Goal: Navigation & Orientation: Find specific page/section

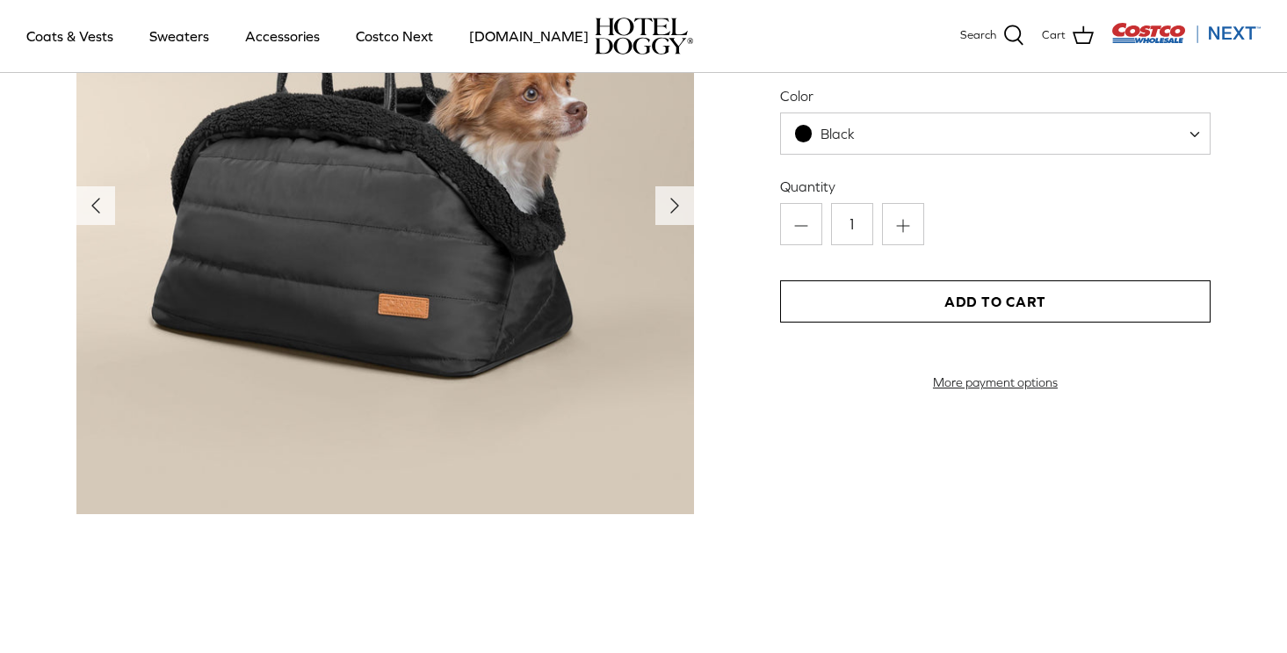
scroll to position [1967, 0]
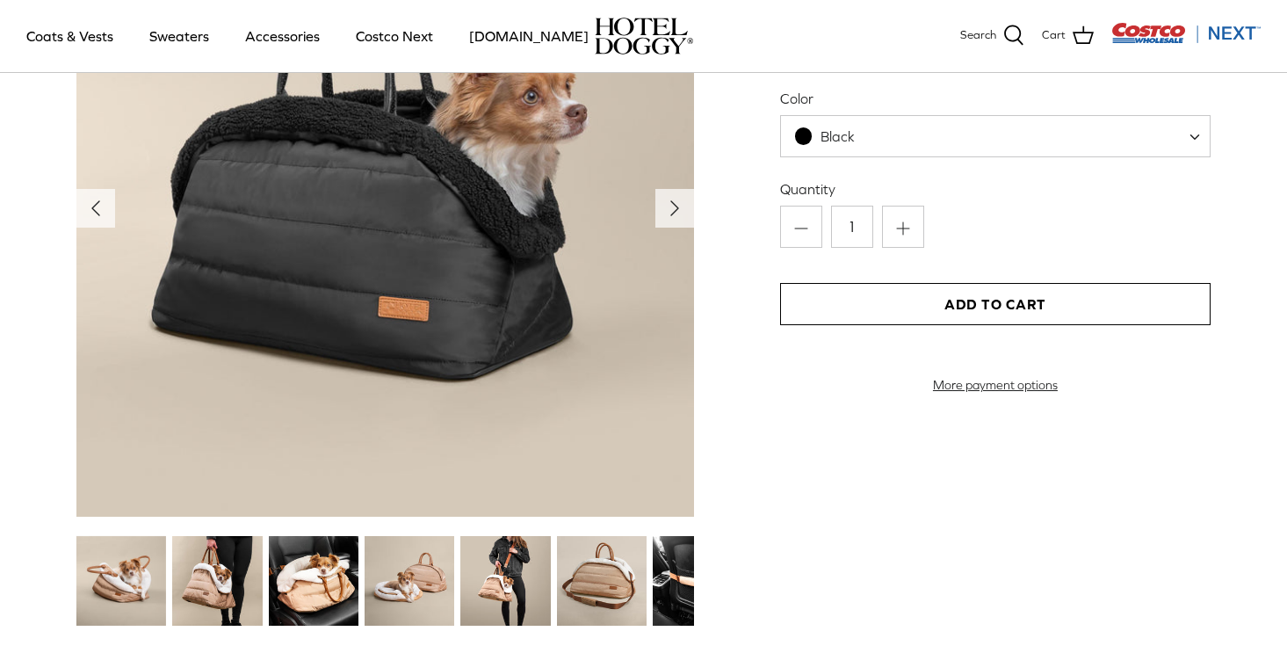
click at [111, 604] on img at bounding box center [121, 581] width 90 height 90
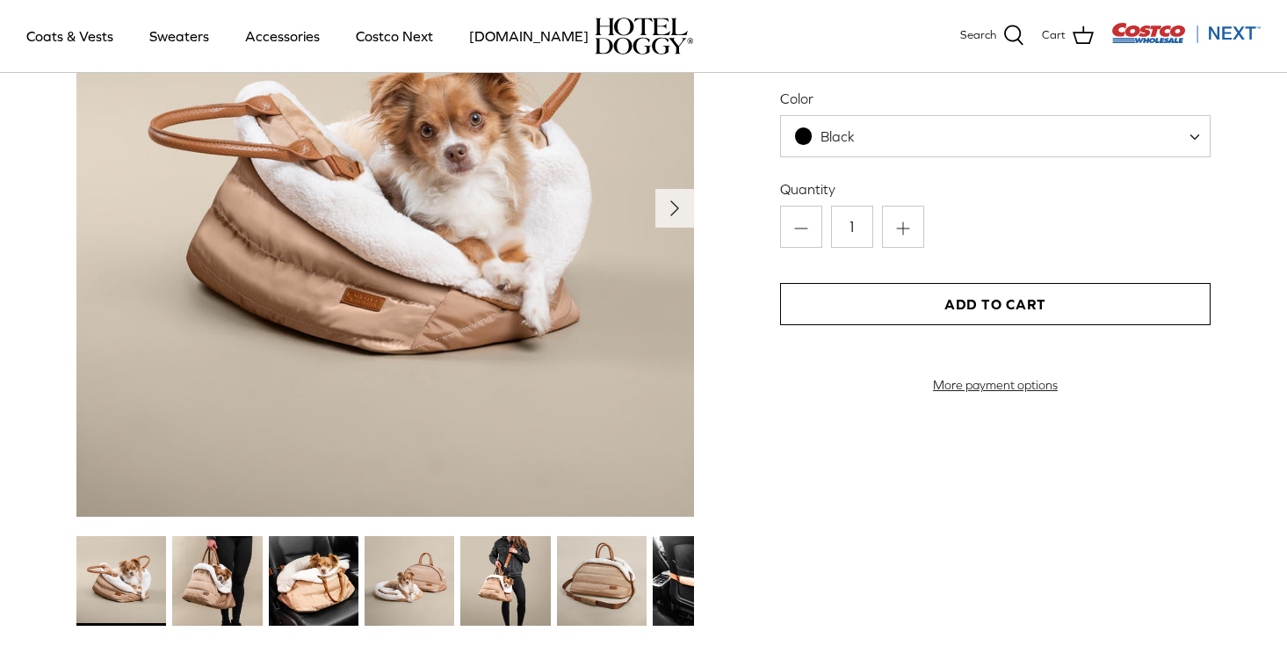
click at [210, 574] on img at bounding box center [217, 581] width 90 height 90
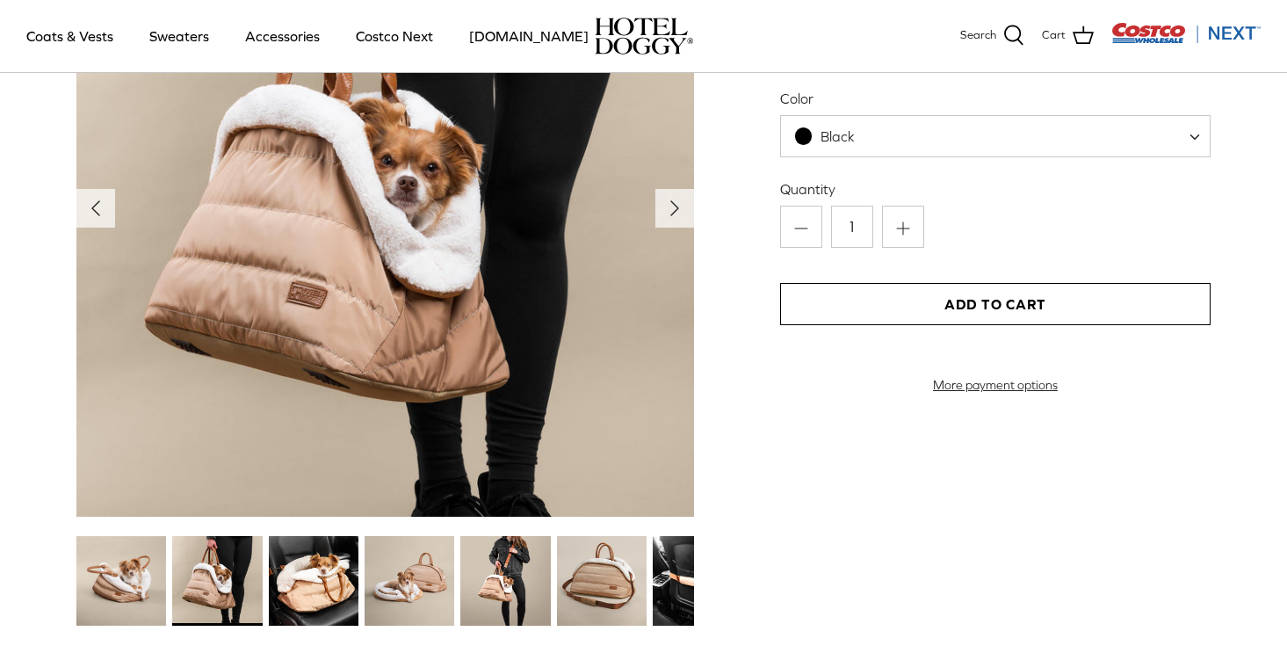
click at [306, 573] on img at bounding box center [314, 581] width 90 height 90
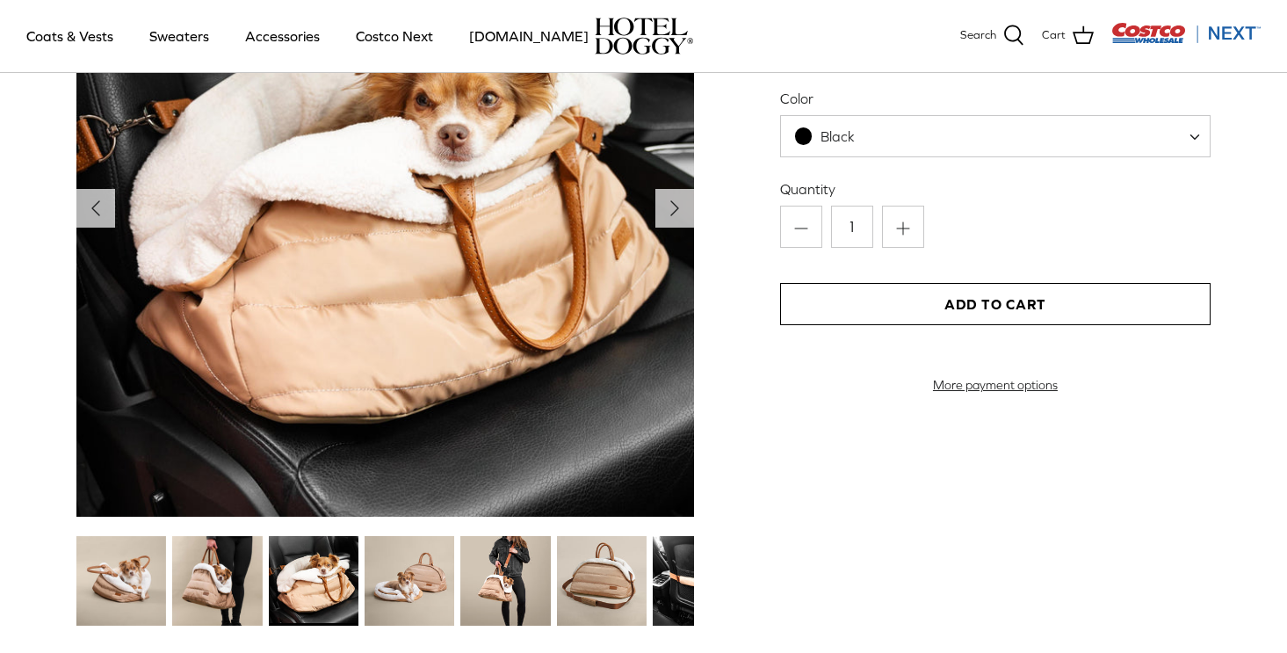
click at [402, 567] on img at bounding box center [409, 581] width 90 height 90
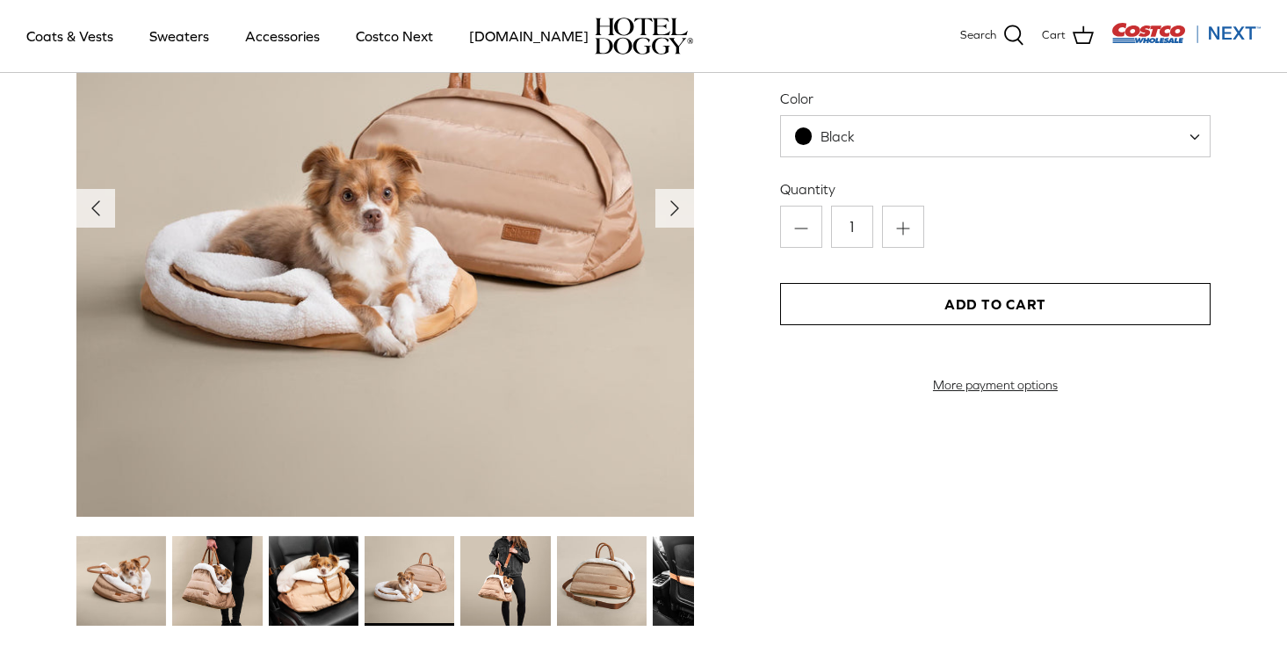
click at [503, 571] on img at bounding box center [505, 581] width 90 height 90
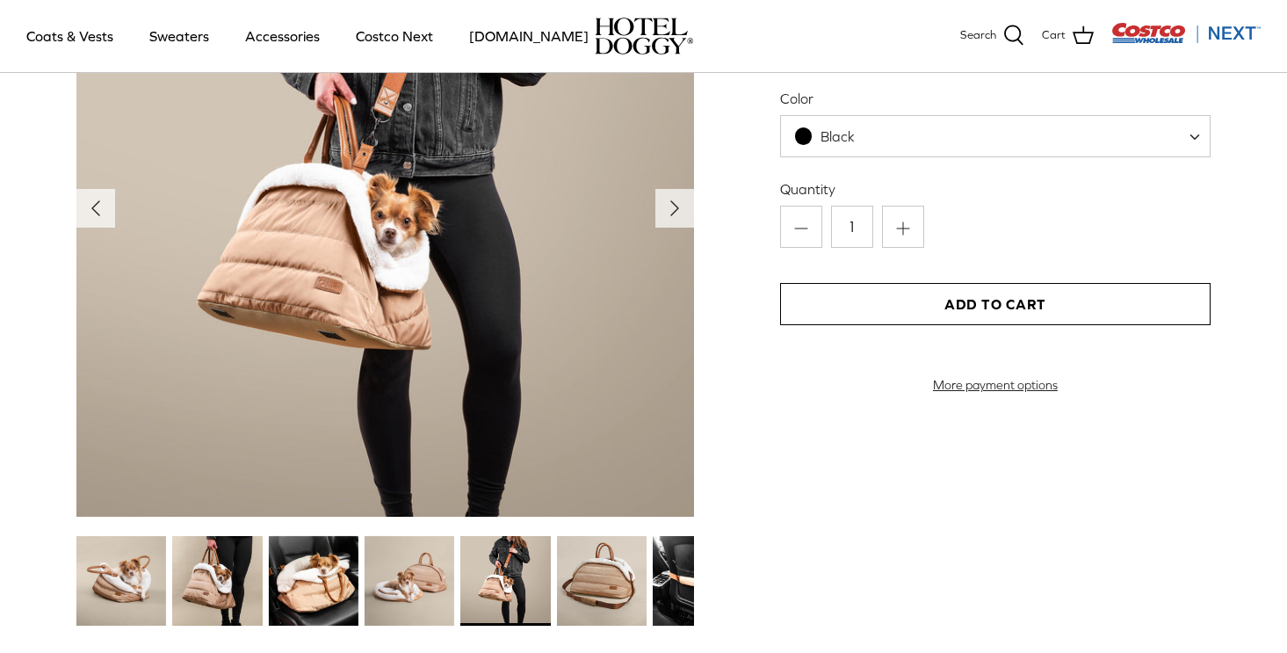
click at [609, 574] on img at bounding box center [602, 581] width 90 height 90
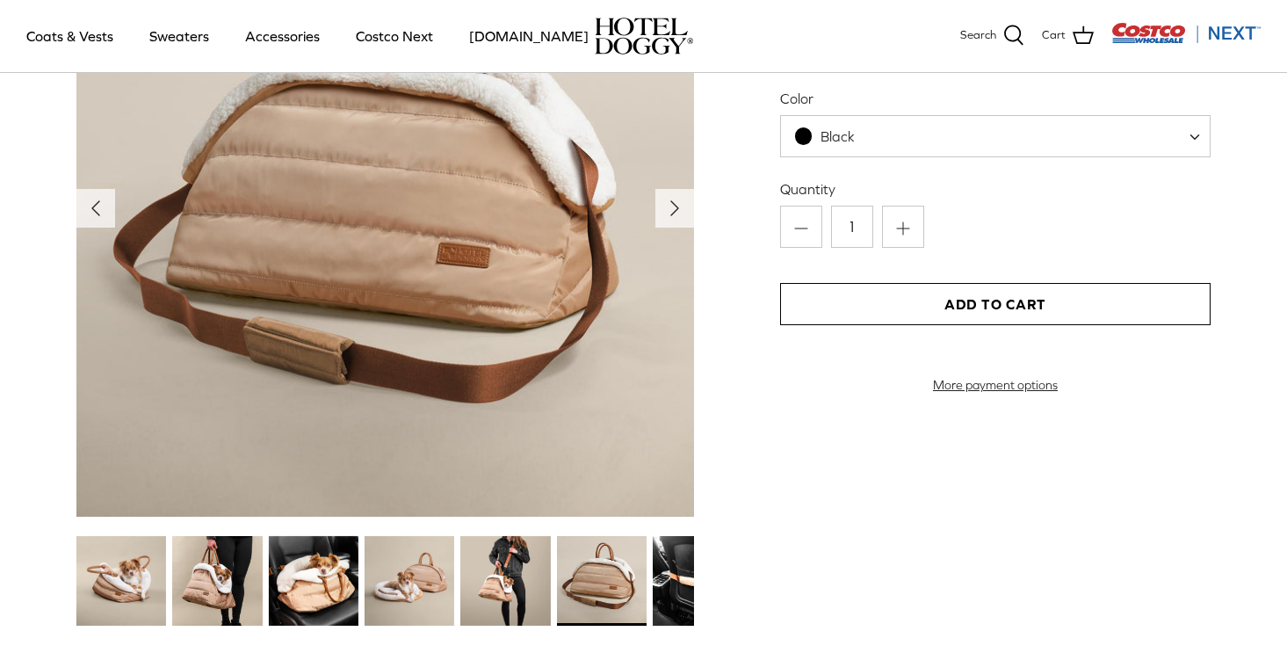
click at [697, 573] on div "Left Right" at bounding box center [643, 264] width 1287 height 731
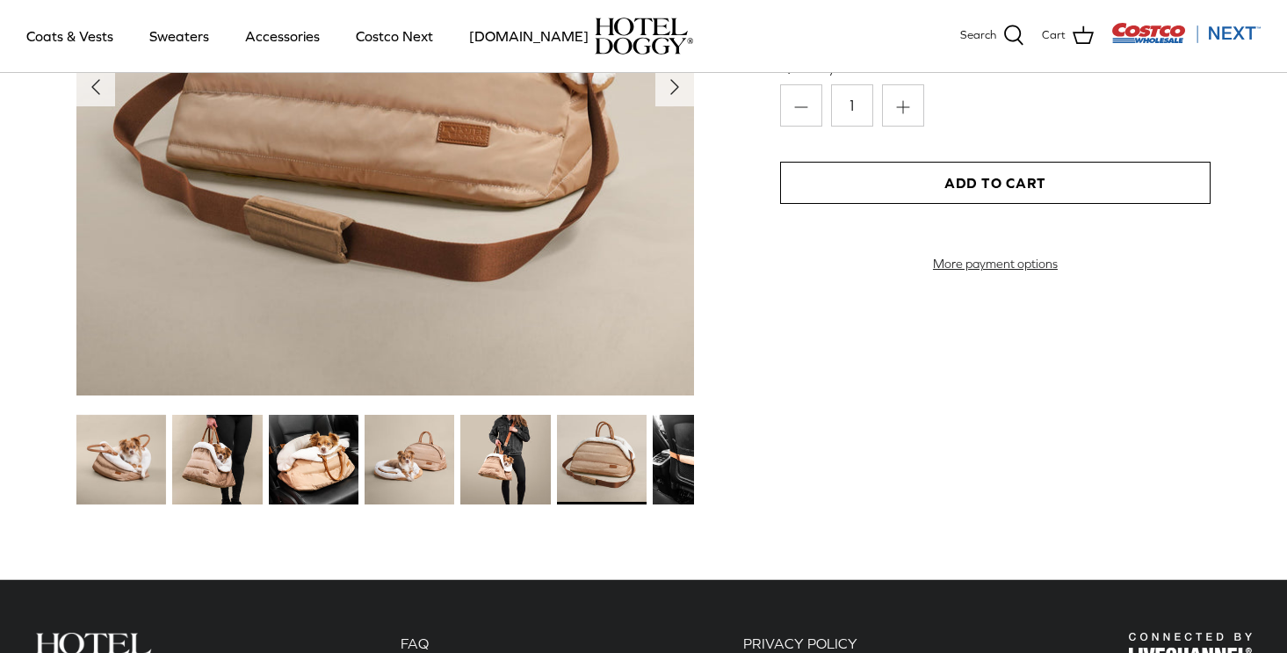
scroll to position [2081, 0]
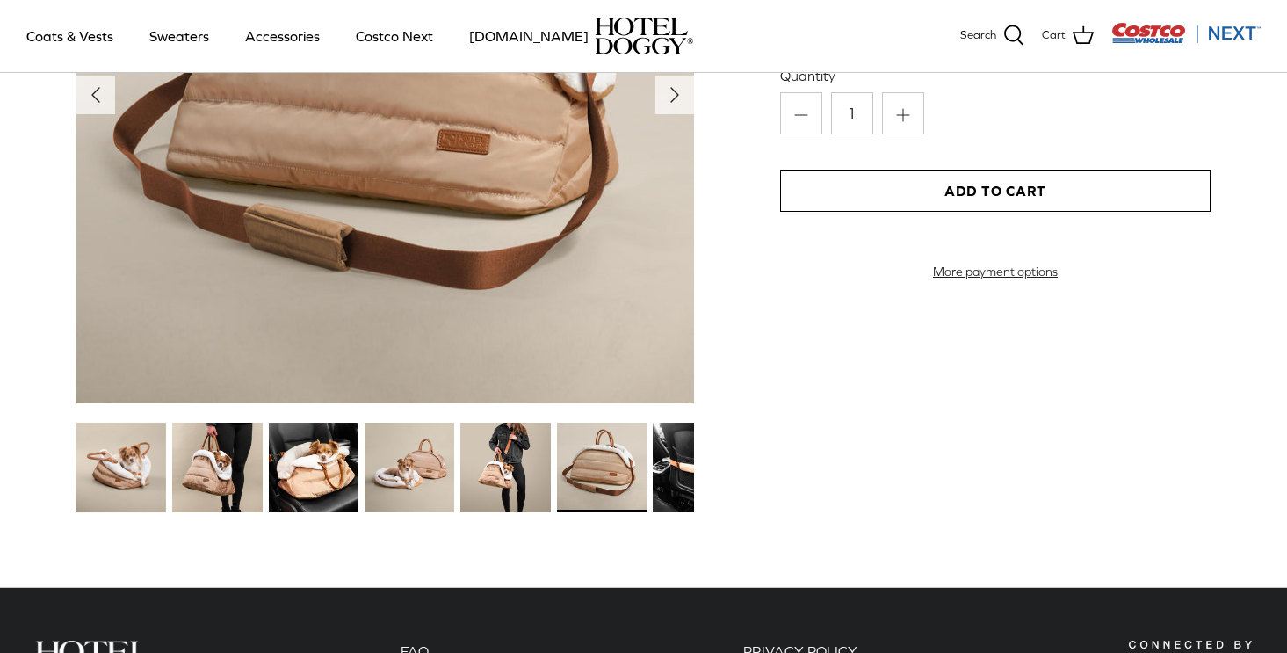
click at [661, 492] on img at bounding box center [698, 467] width 90 height 90
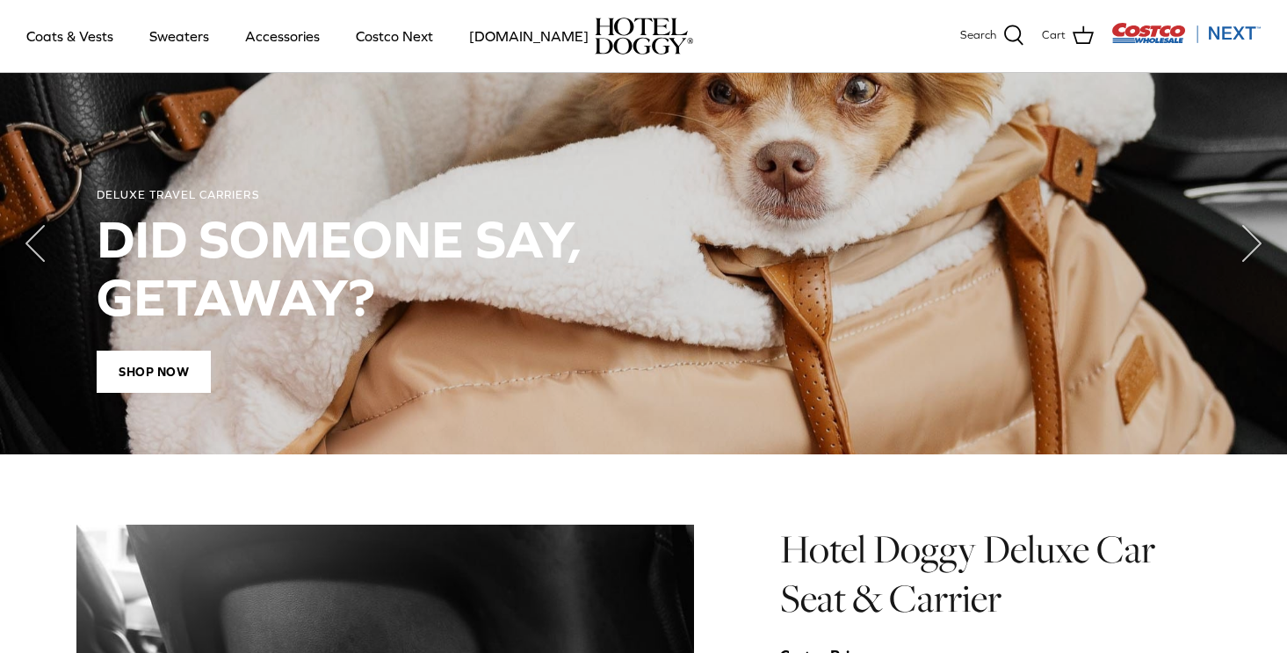
scroll to position [570, 0]
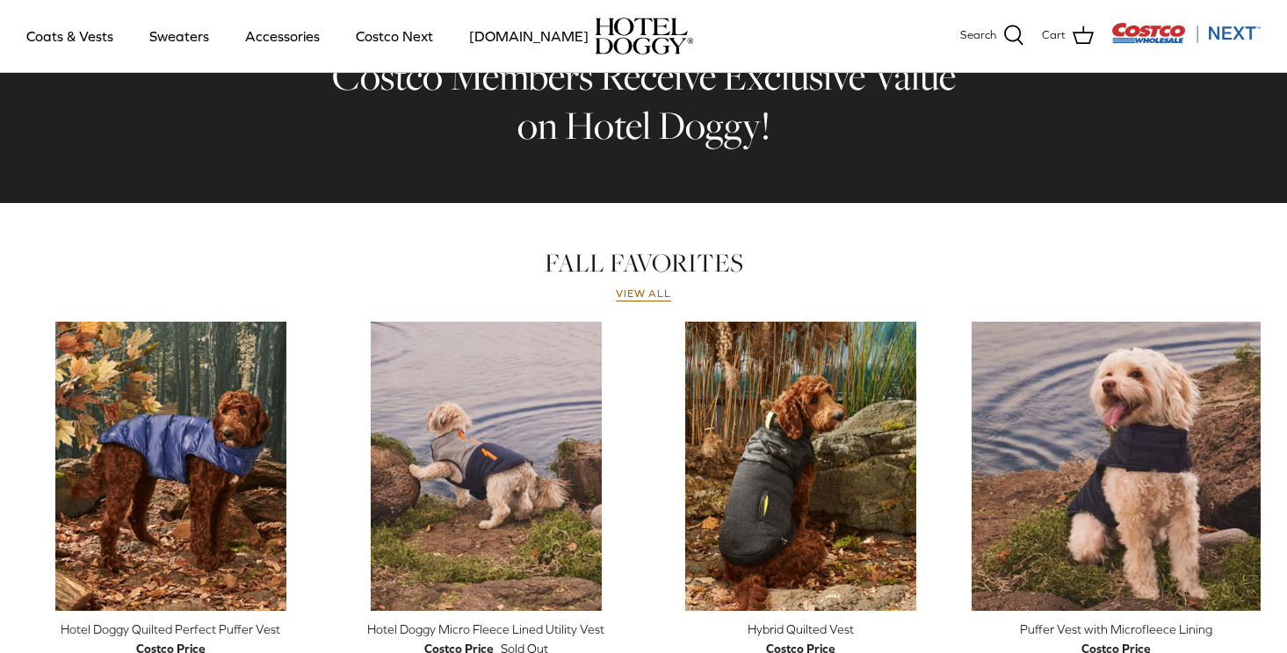
scroll to position [643, 0]
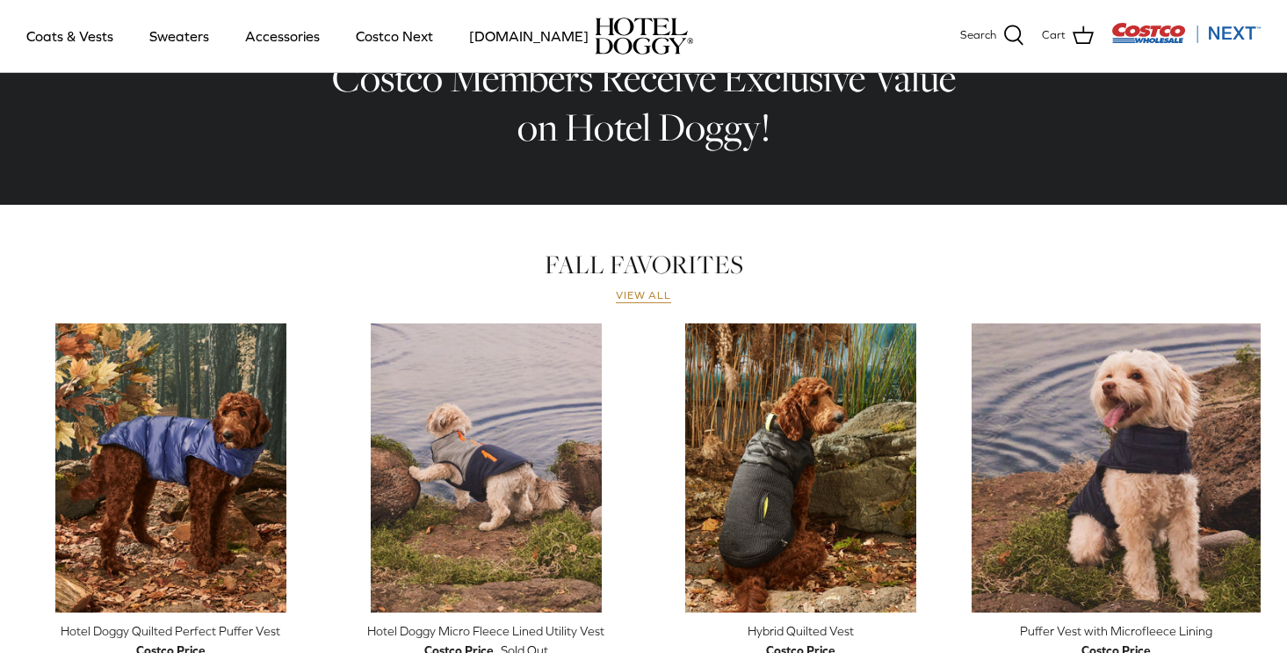
click at [642, 298] on link "View all" at bounding box center [644, 296] width 56 height 14
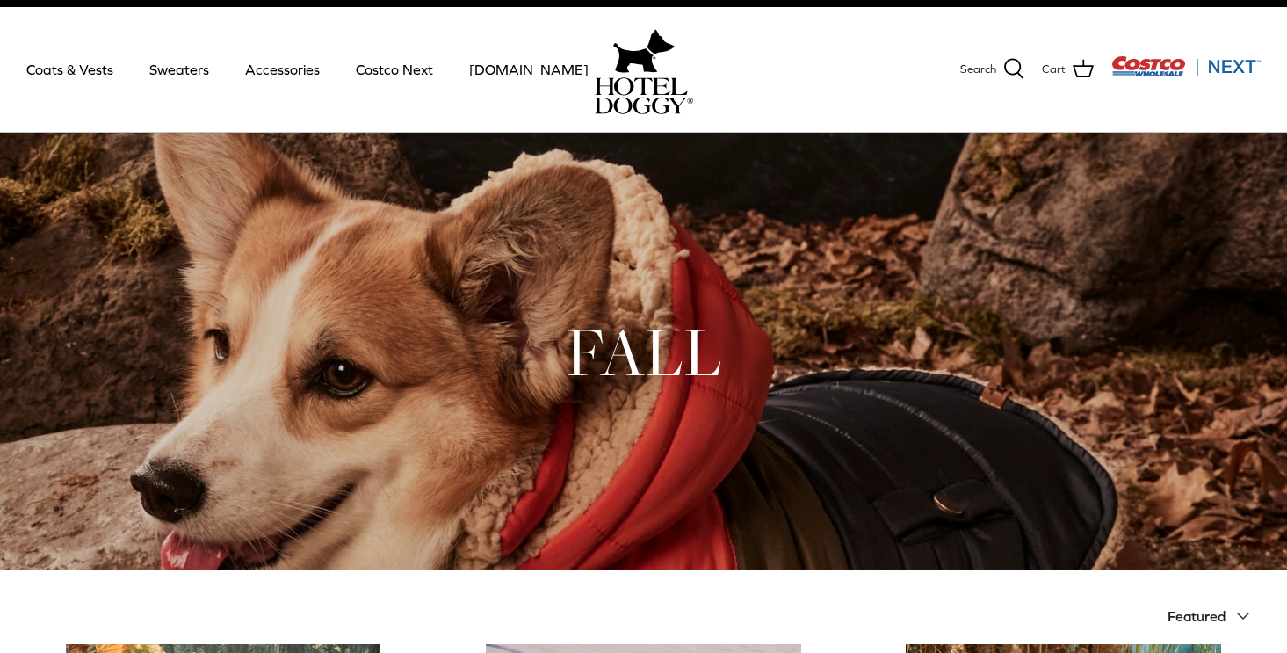
scroll to position [36, 0]
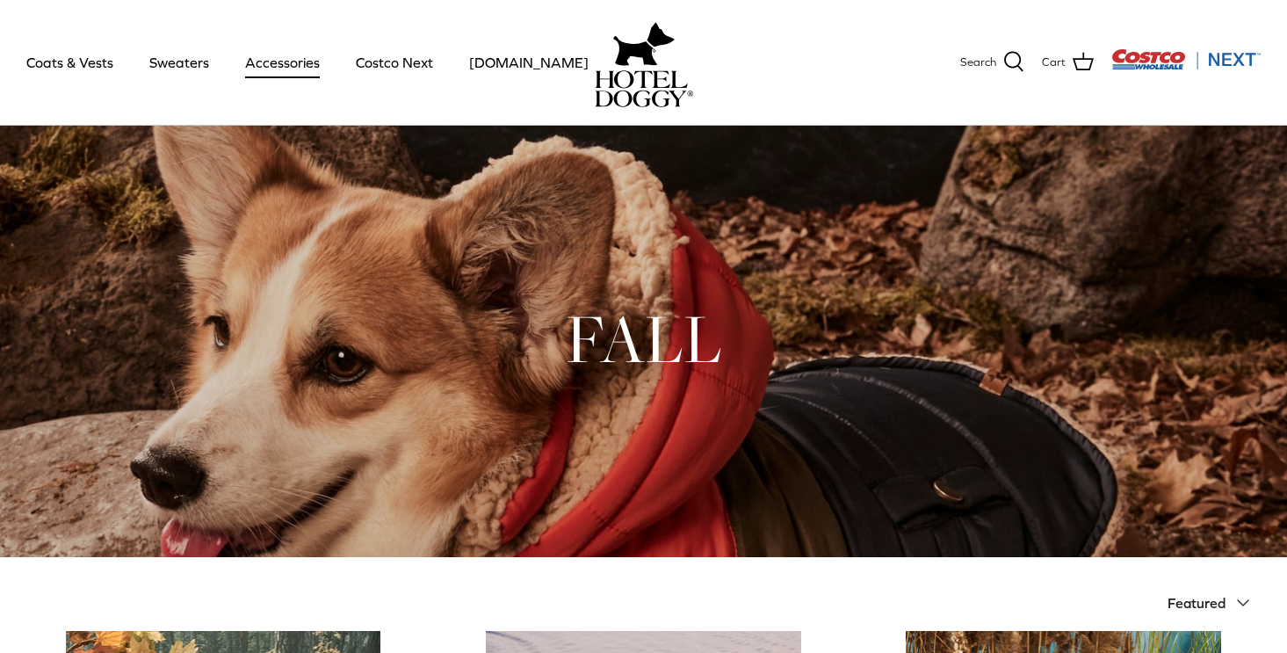
click at [286, 73] on link "Accessories" at bounding box center [282, 62] width 106 height 60
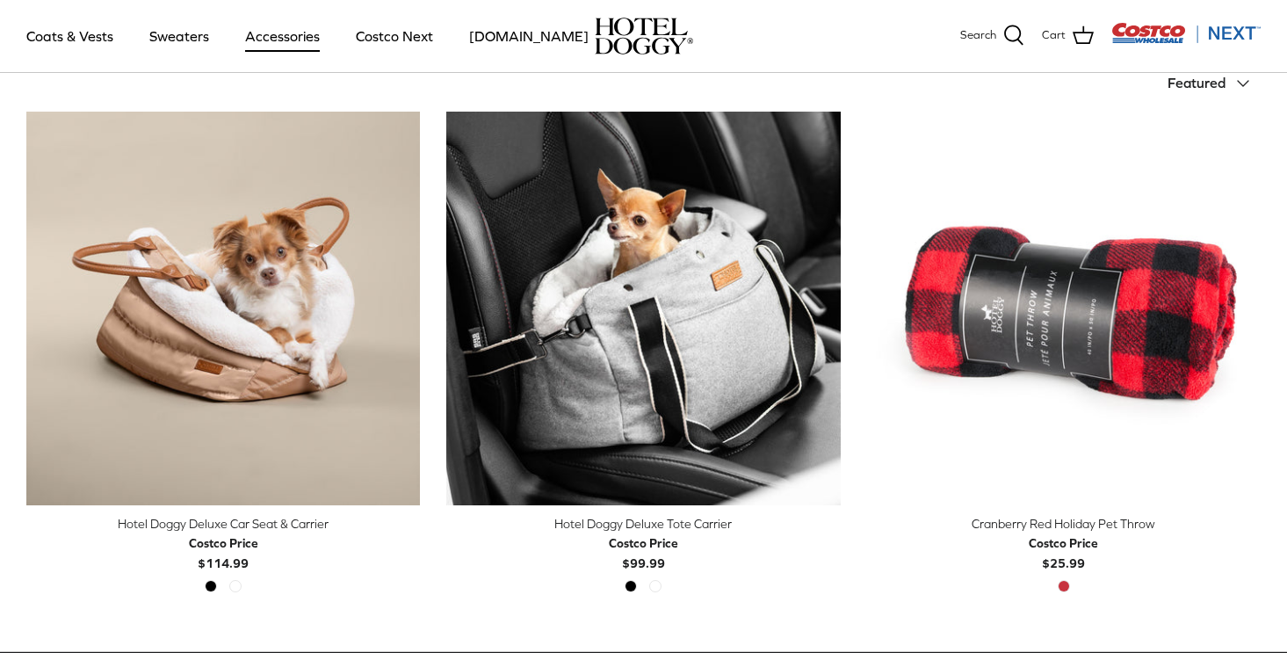
scroll to position [429, 0]
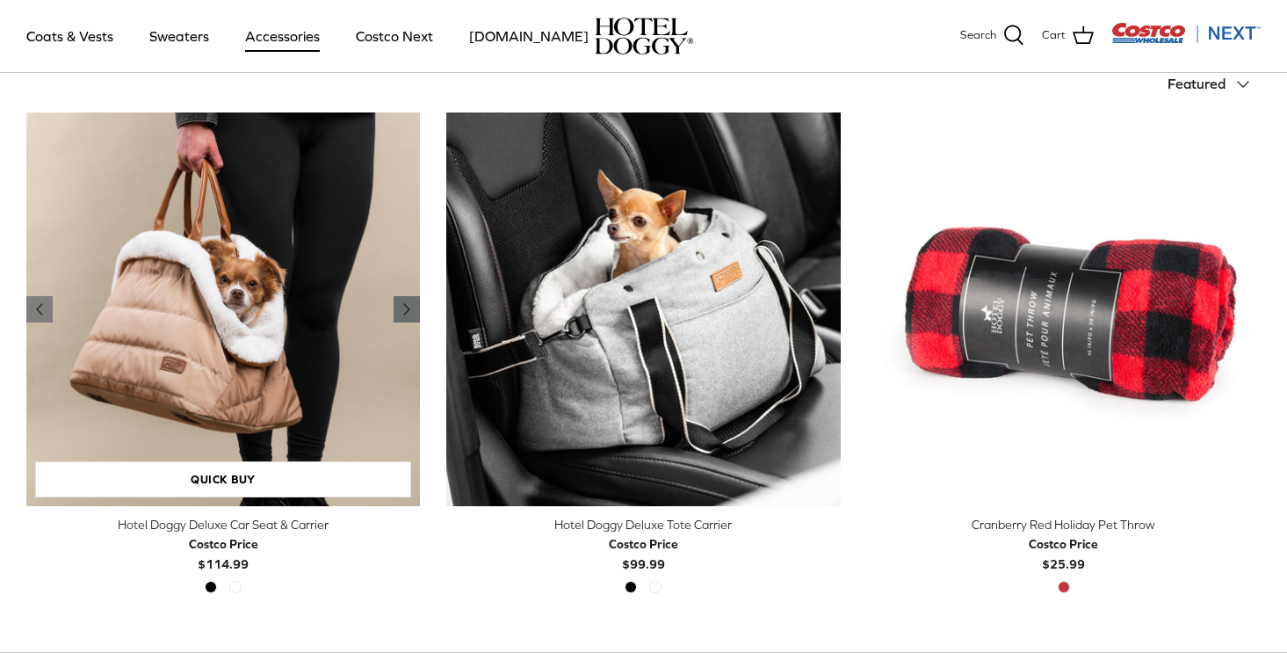
click at [405, 303] on icon "Right" at bounding box center [406, 309] width 21 height 21
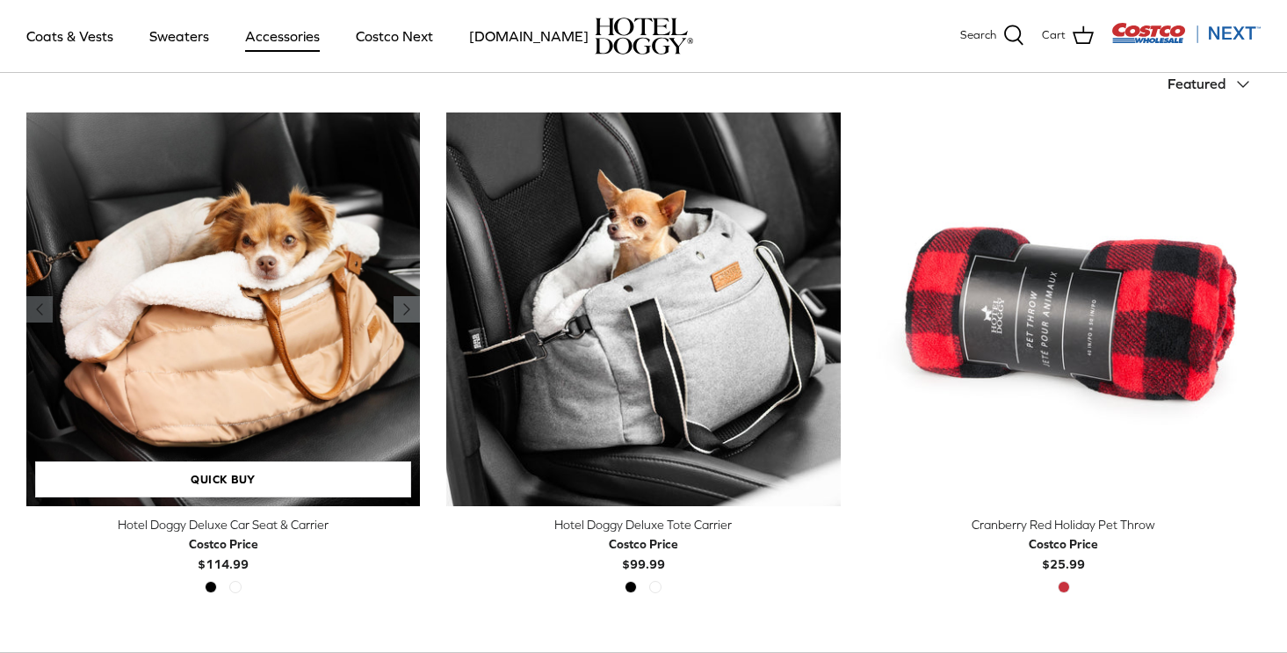
click at [405, 303] on icon "Right" at bounding box center [406, 309] width 21 height 21
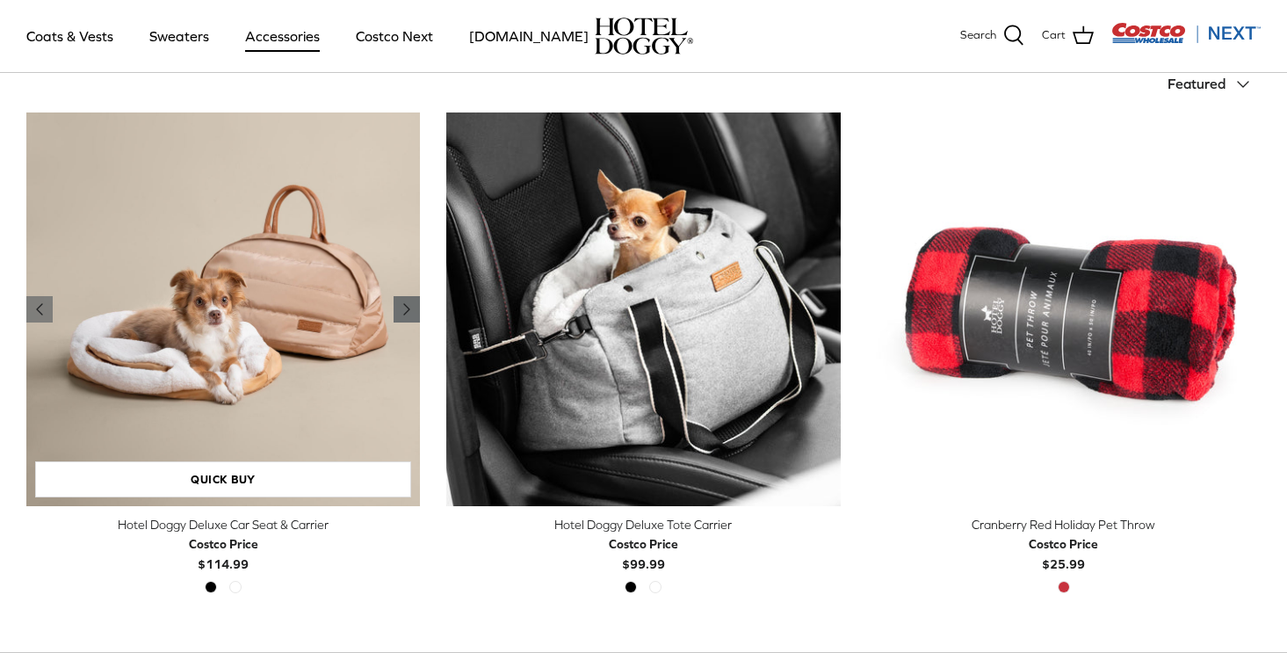
click at [405, 304] on polyline "Previous" at bounding box center [406, 309] width 5 height 11
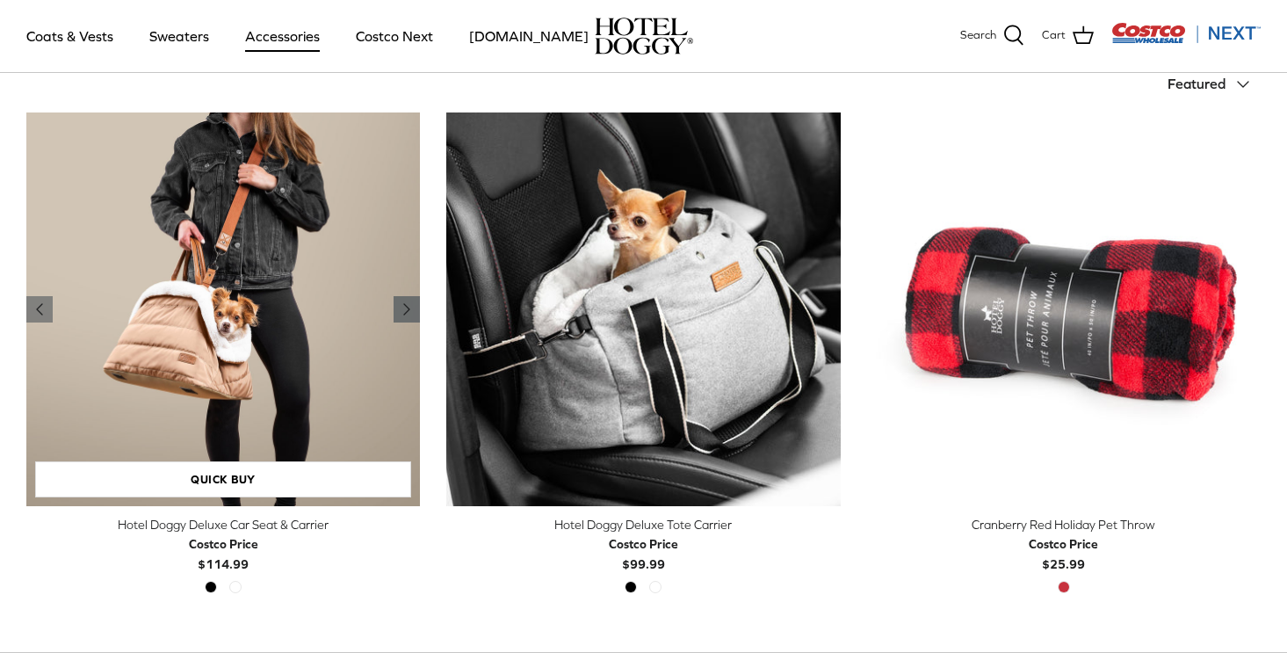
click at [405, 305] on polyline "Previous" at bounding box center [406, 309] width 5 height 11
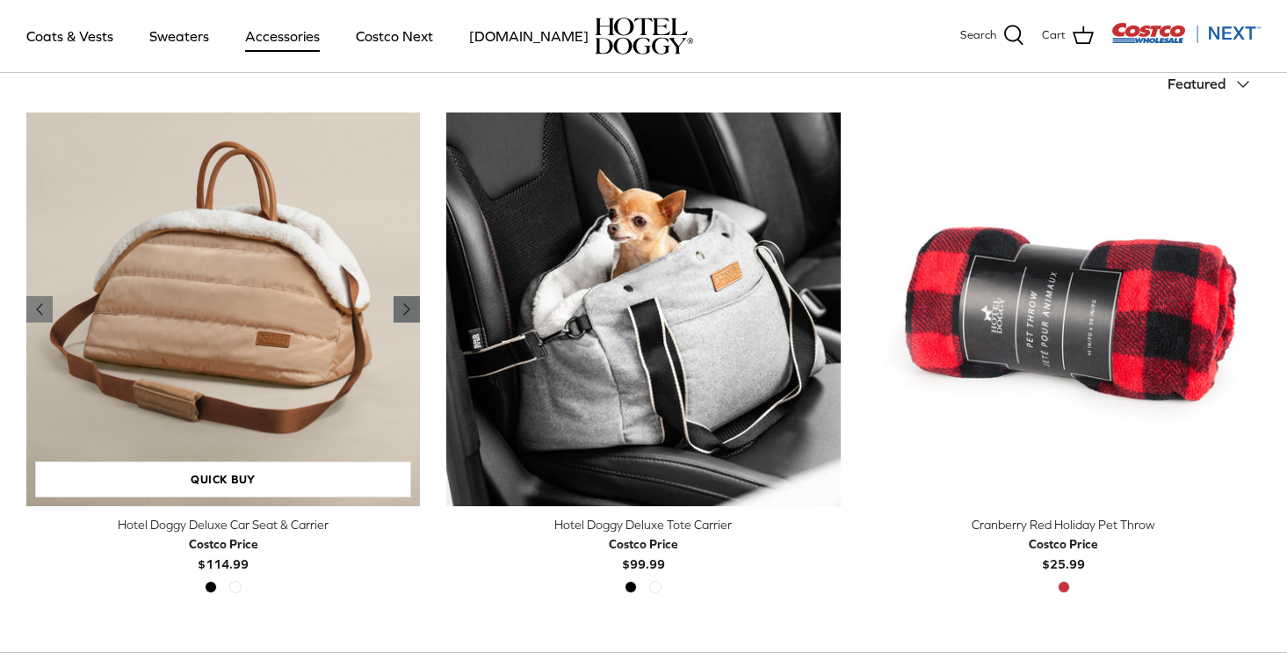
click at [406, 306] on polyline "Previous" at bounding box center [406, 309] width 5 height 11
